Goal: Navigation & Orientation: Find specific page/section

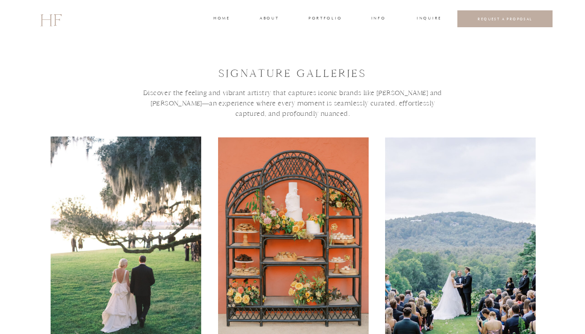
click at [130, 197] on div at bounding box center [126, 239] width 151 height 205
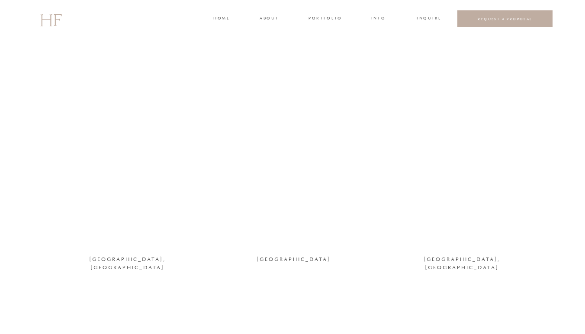
scroll to position [844, 0]
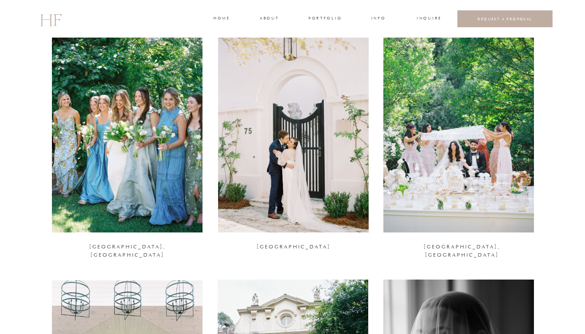
click at [457, 179] on div at bounding box center [458, 130] width 151 height 205
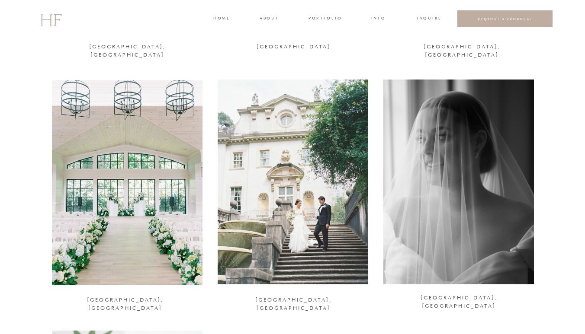
scroll to position [1046, 0]
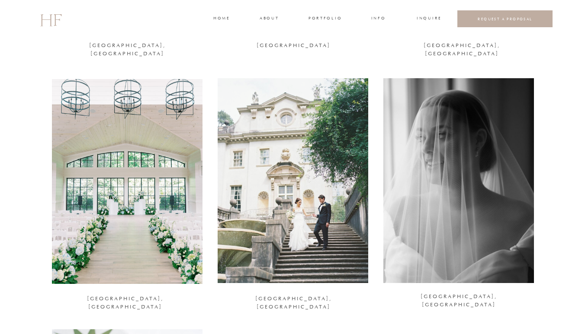
click at [316, 260] on div at bounding box center [293, 180] width 151 height 205
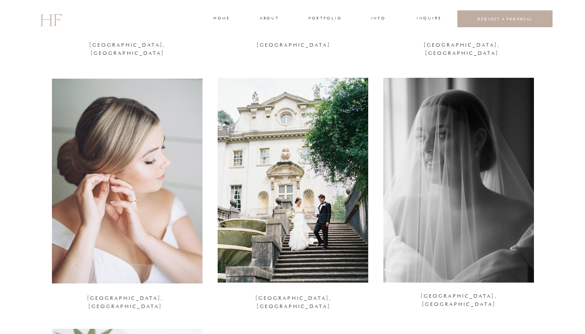
scroll to position [1048, 0]
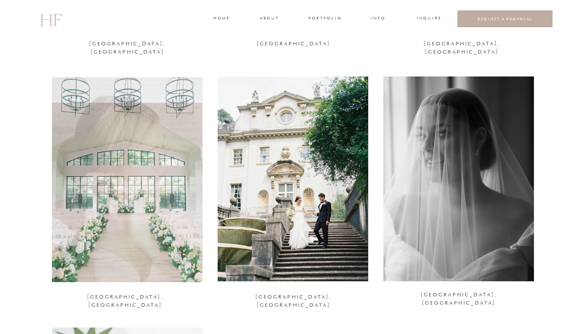
click at [489, 193] on div at bounding box center [458, 179] width 151 height 205
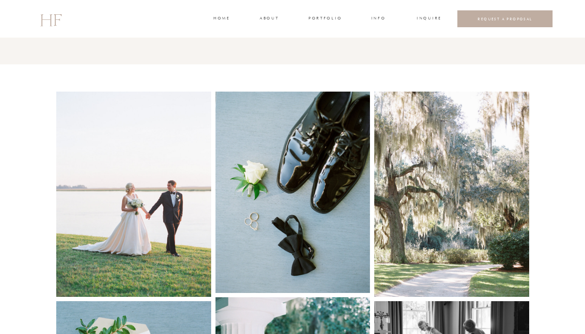
scroll to position [483, 0]
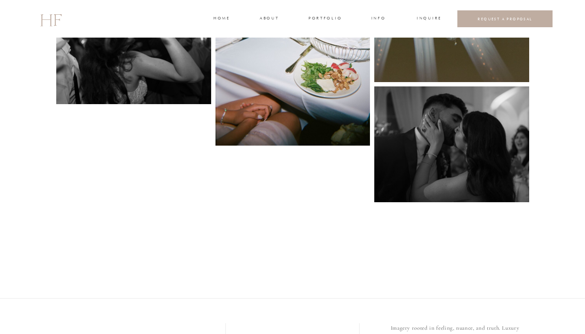
scroll to position [4071, 0]
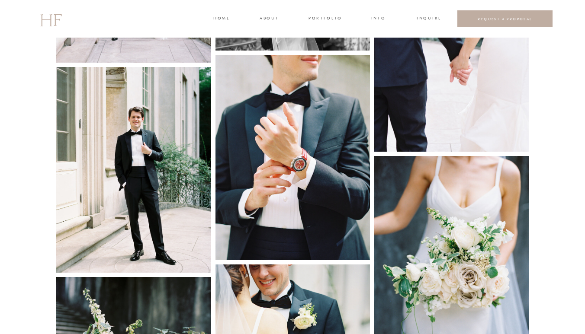
scroll to position [764, 0]
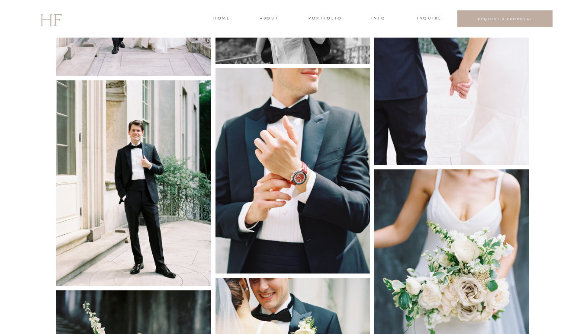
click at [305, 187] on img at bounding box center [292, 170] width 155 height 205
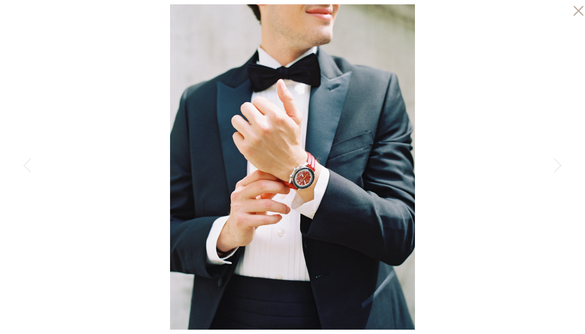
scroll to position [666, 0]
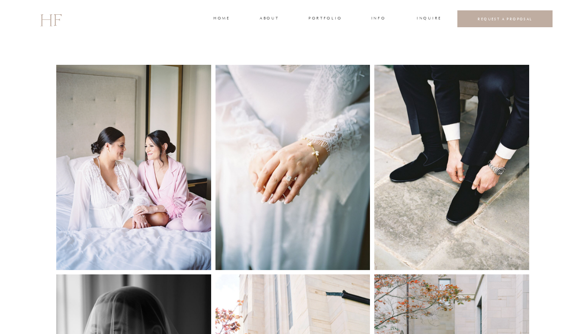
scroll to position [343, 0]
click at [331, 210] on img at bounding box center [292, 166] width 155 height 205
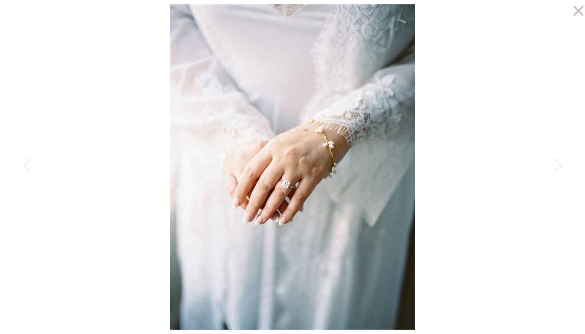
scroll to position [449, 0]
click at [561, 166] on icon at bounding box center [558, 165] width 8 height 14
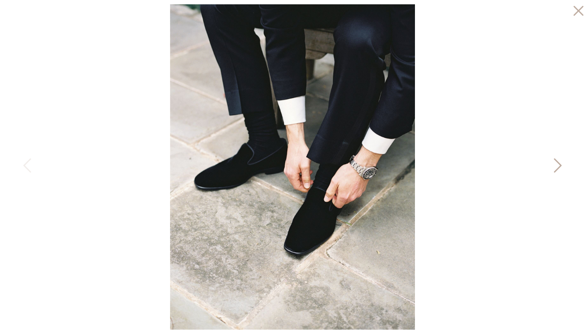
click at [561, 166] on icon at bounding box center [558, 165] width 8 height 14
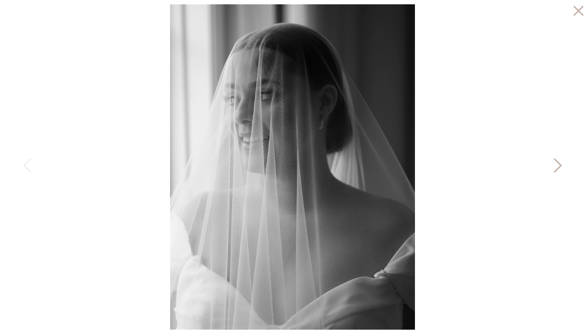
click at [561, 166] on icon at bounding box center [558, 165] width 8 height 14
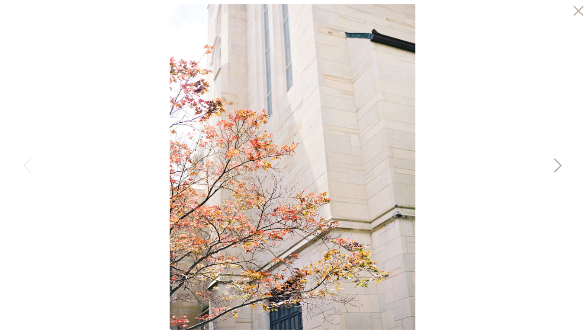
click at [561, 166] on icon at bounding box center [558, 165] width 8 height 14
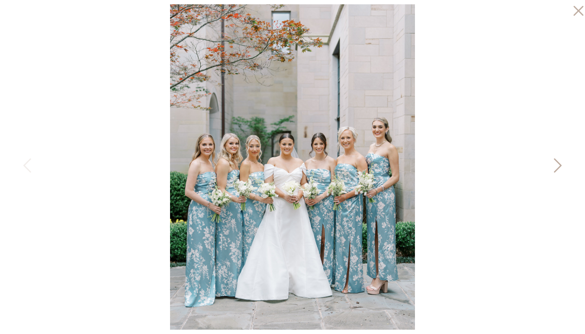
click at [561, 166] on icon at bounding box center [558, 165] width 8 height 14
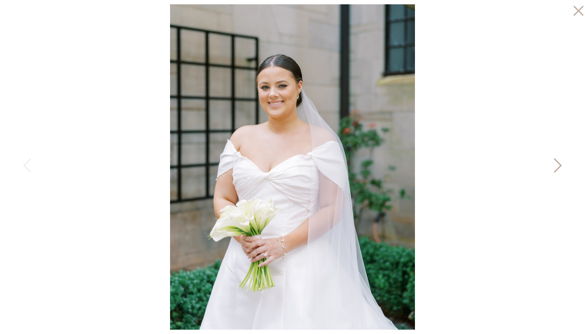
click at [561, 166] on icon at bounding box center [558, 165] width 8 height 14
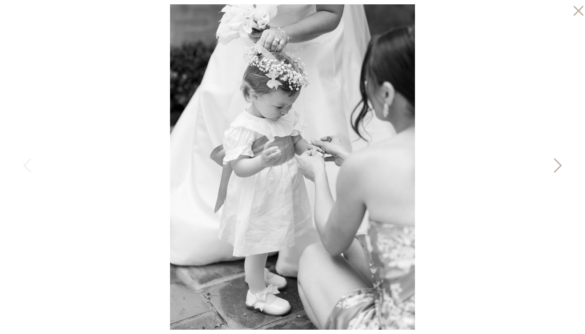
click at [561, 166] on icon at bounding box center [558, 165] width 8 height 14
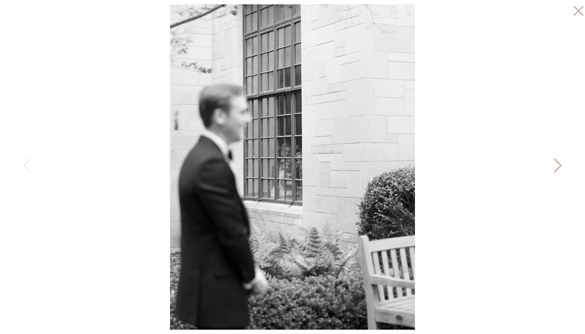
click at [561, 166] on icon at bounding box center [558, 165] width 8 height 14
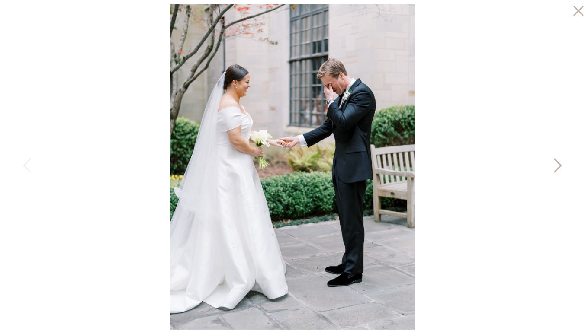
click at [561, 166] on icon at bounding box center [558, 165] width 8 height 14
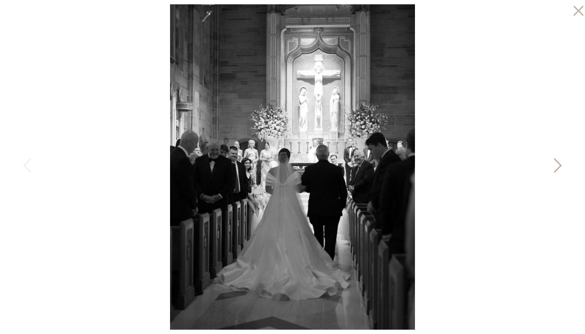
click at [565, 163] on icon at bounding box center [557, 168] width 22 height 26
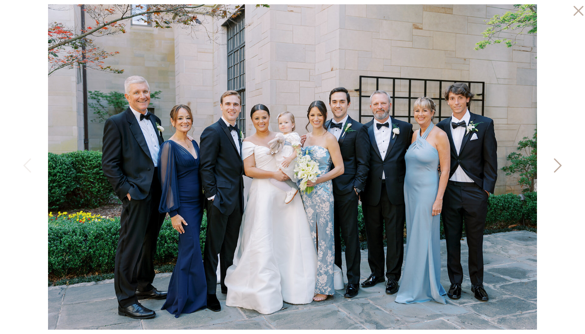
click at [565, 163] on icon at bounding box center [557, 168] width 22 height 26
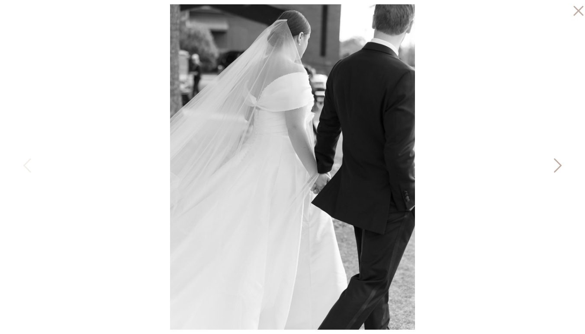
click at [565, 163] on icon at bounding box center [557, 168] width 22 height 26
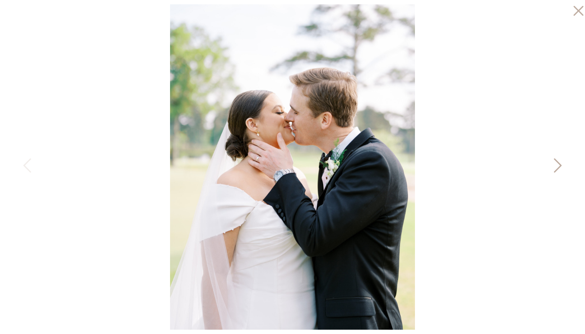
click at [565, 163] on icon at bounding box center [557, 168] width 22 height 26
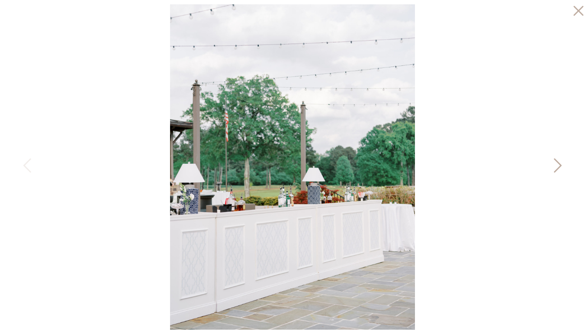
click at [565, 163] on icon at bounding box center [557, 168] width 22 height 26
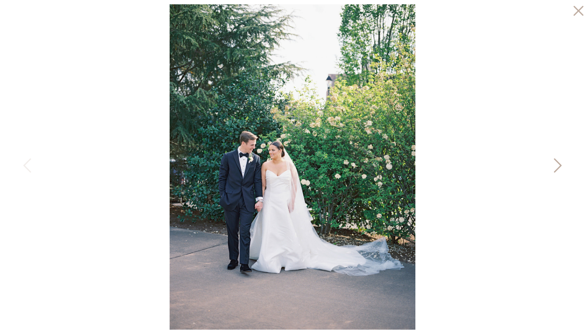
click at [565, 163] on icon at bounding box center [557, 168] width 22 height 26
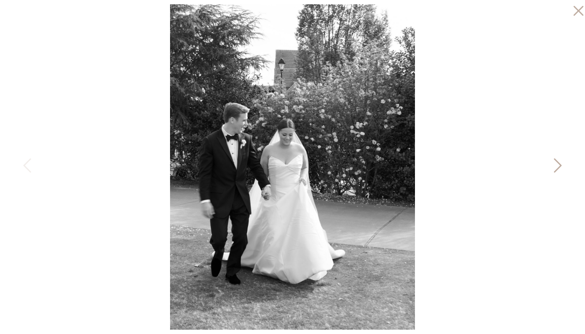
click at [565, 163] on icon at bounding box center [557, 168] width 22 height 26
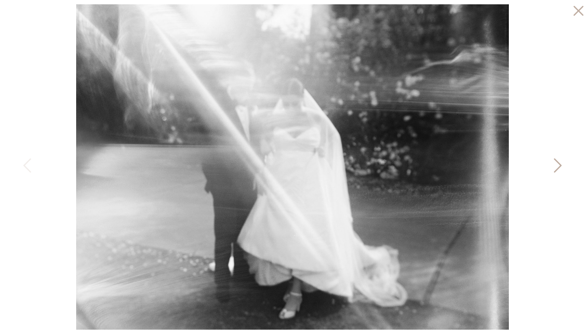
click at [564, 163] on icon at bounding box center [557, 168] width 22 height 26
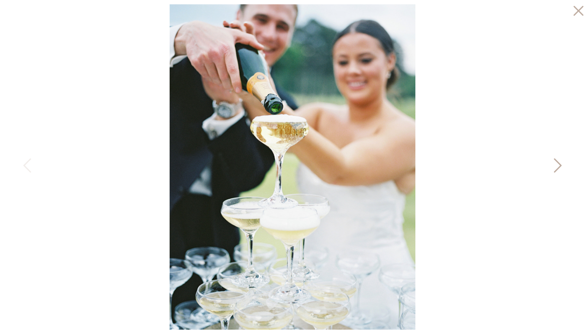
click at [564, 163] on icon at bounding box center [557, 168] width 22 height 26
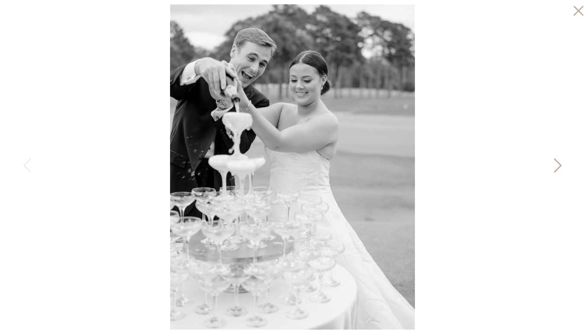
click at [564, 163] on icon at bounding box center [557, 168] width 22 height 26
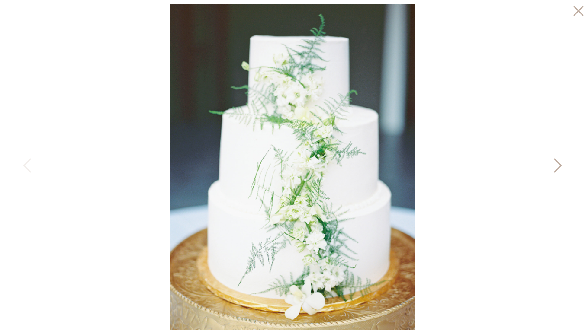
click at [564, 163] on icon at bounding box center [557, 168] width 22 height 26
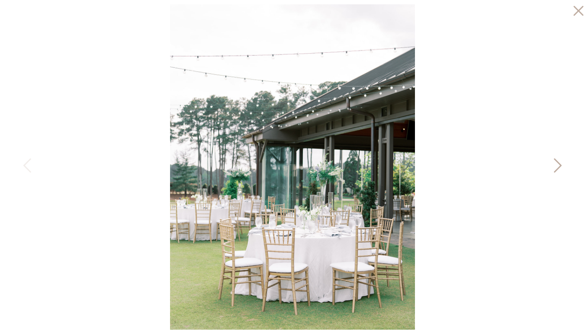
click at [564, 163] on icon at bounding box center [557, 168] width 22 height 26
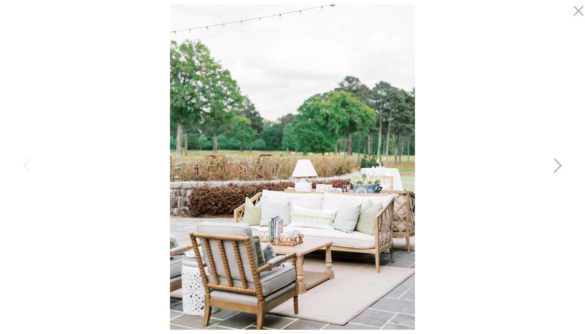
click at [564, 163] on icon at bounding box center [557, 168] width 22 height 26
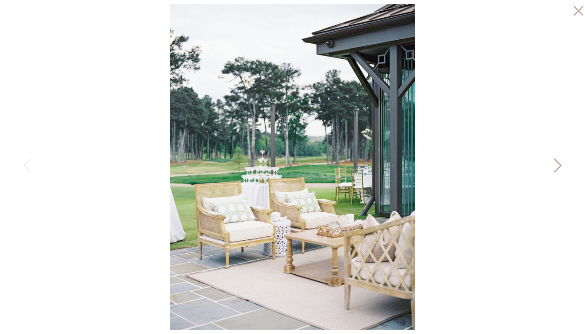
click at [564, 163] on icon at bounding box center [557, 168] width 22 height 26
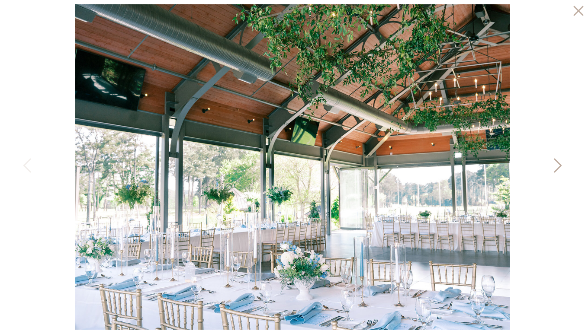
click at [564, 164] on icon at bounding box center [557, 168] width 22 height 26
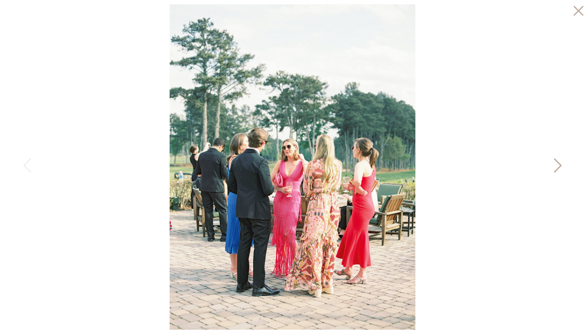
click at [564, 164] on icon at bounding box center [557, 168] width 22 height 26
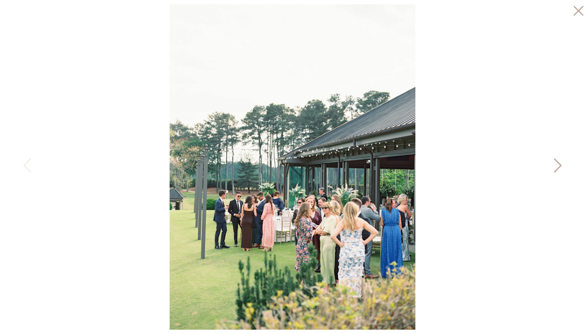
click at [564, 164] on icon at bounding box center [557, 168] width 22 height 26
